Goal: Transaction & Acquisition: Obtain resource

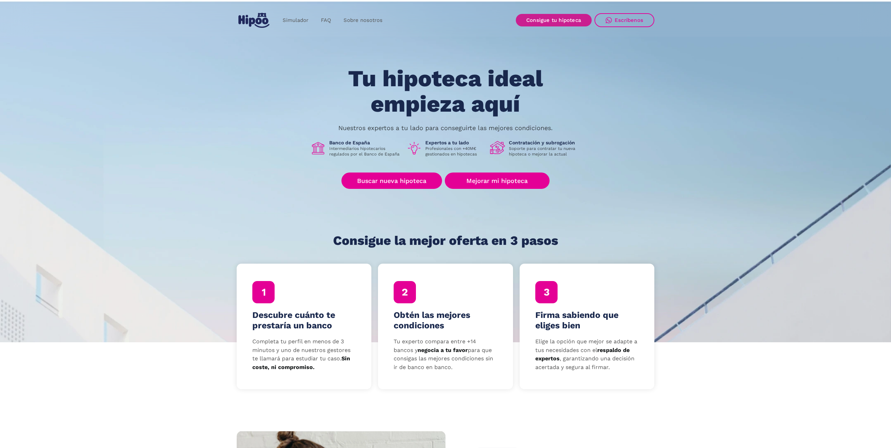
click at [564, 14] on link "Consigue tu hipoteca" at bounding box center [554, 20] width 76 height 13
click at [401, 184] on link "Buscar nueva hipoteca" at bounding box center [391, 181] width 101 height 16
click at [477, 179] on link "Mejorar mi hipoteca" at bounding box center [497, 181] width 105 height 16
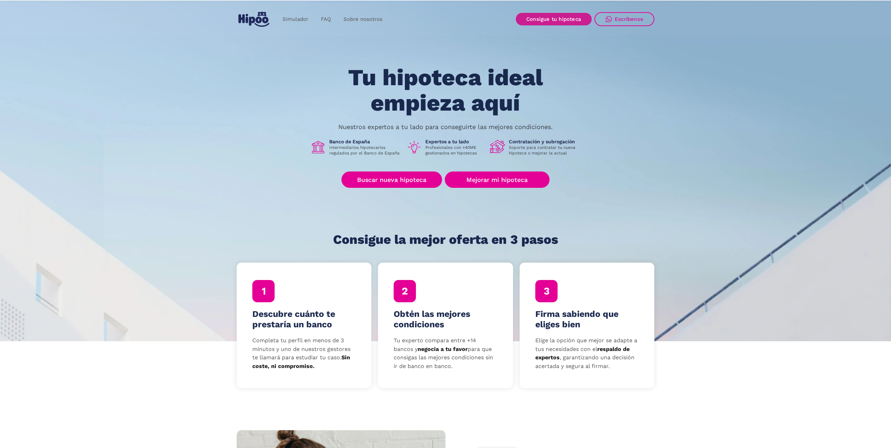
click at [549, 23] on link "Consigue tu hipoteca" at bounding box center [554, 19] width 76 height 13
